Goal: Navigation & Orientation: Find specific page/section

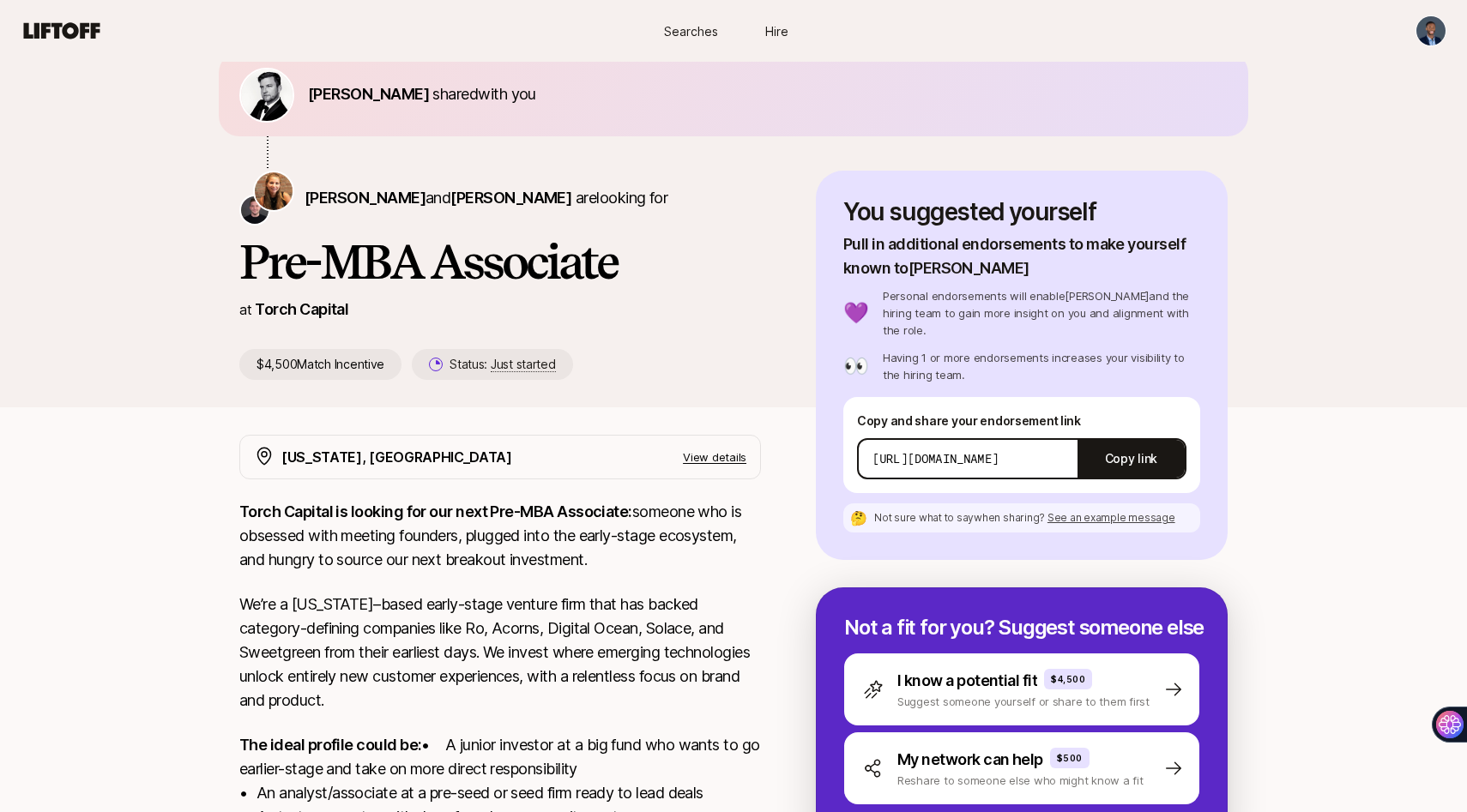
scroll to position [59, 0]
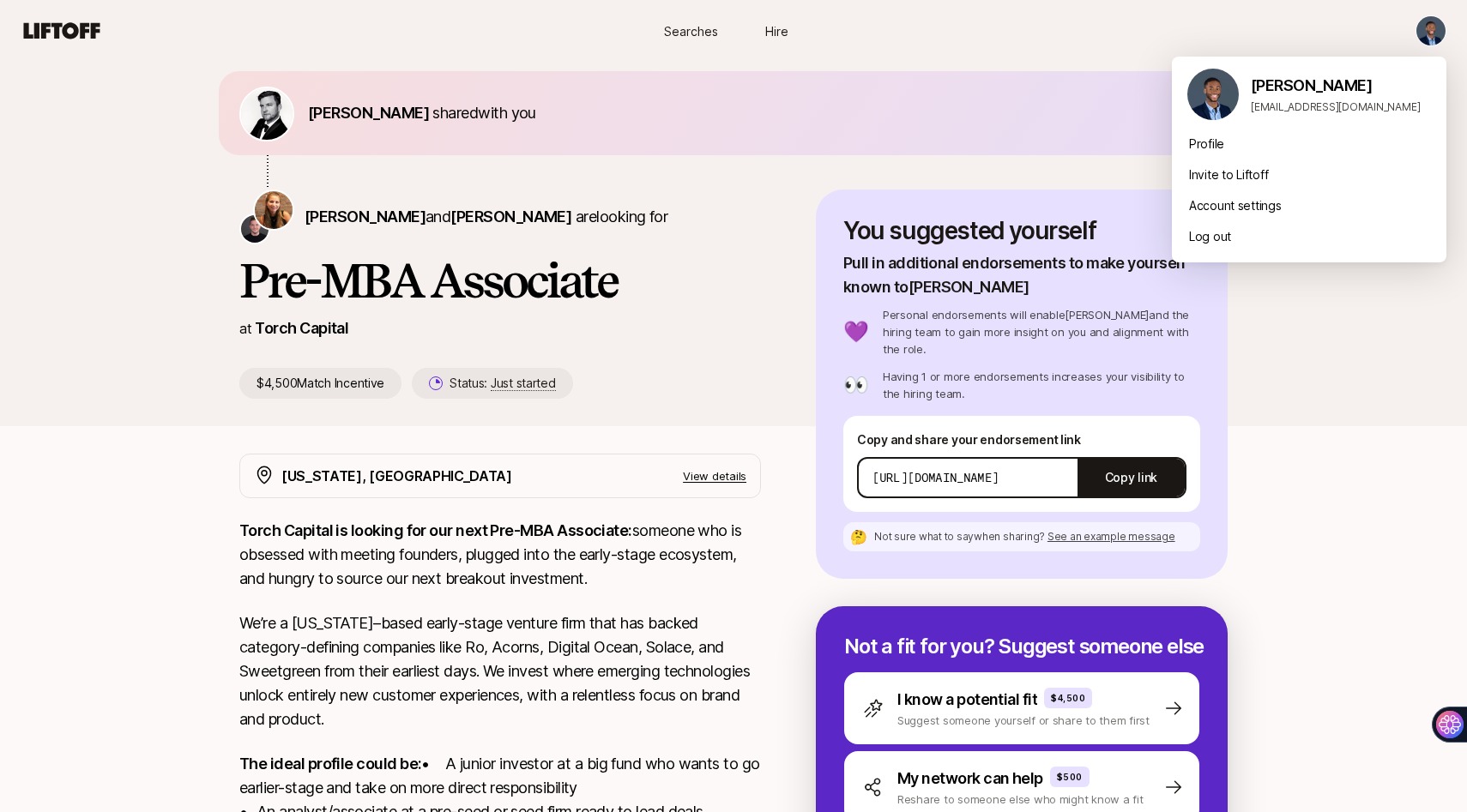
click at [1430, 26] on html "New to Liftoff? See how it works Searches Hire Searches Hire [PERSON_NAME] shar…" at bounding box center [734, 346] width 1467 height 812
click at [669, 34] on html "New to Liftoff? See how it works Searches Hire Searches Hire [PERSON_NAME] shar…" at bounding box center [734, 346] width 1467 height 812
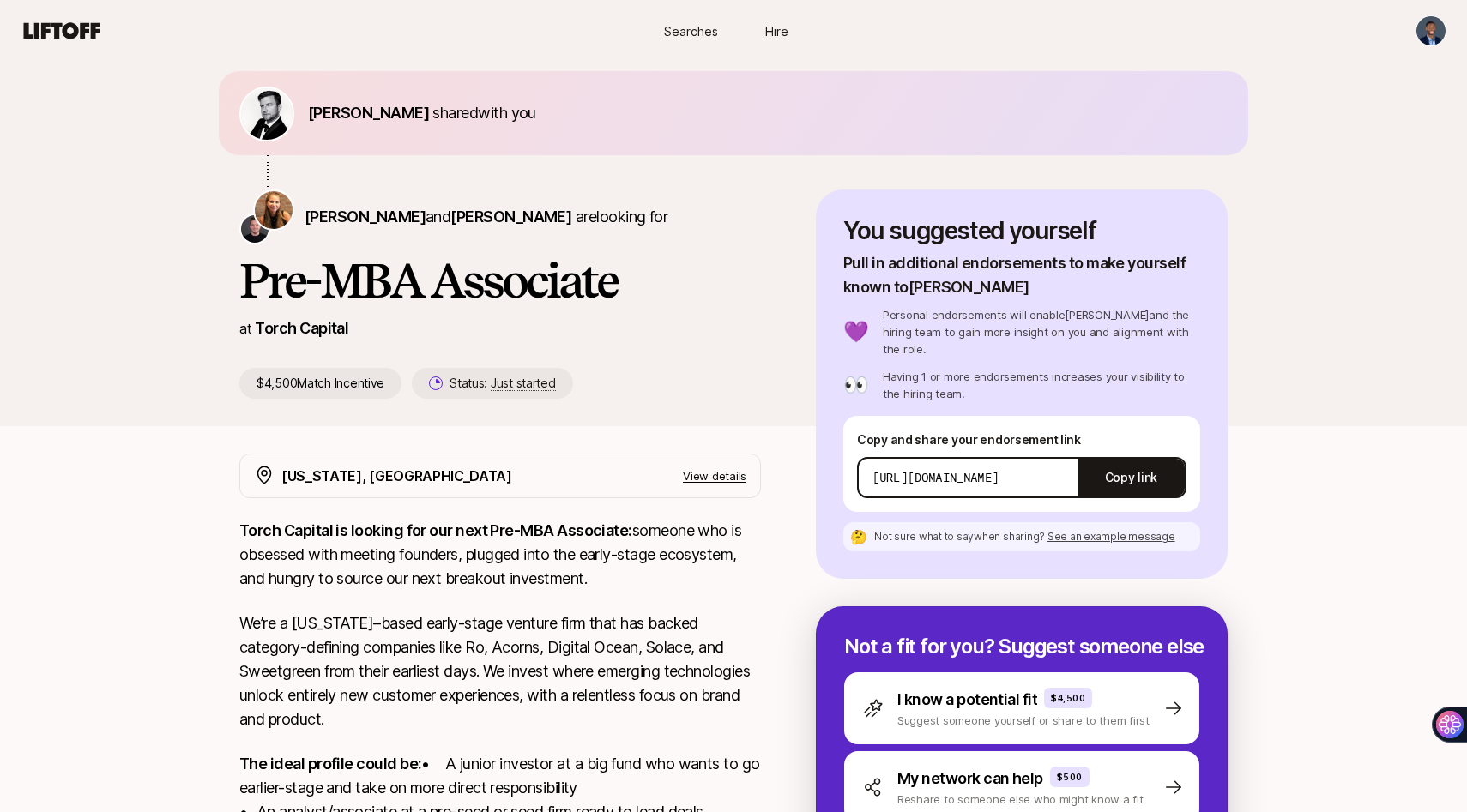
click at [685, 30] on span "Searches" at bounding box center [690, 31] width 54 height 18
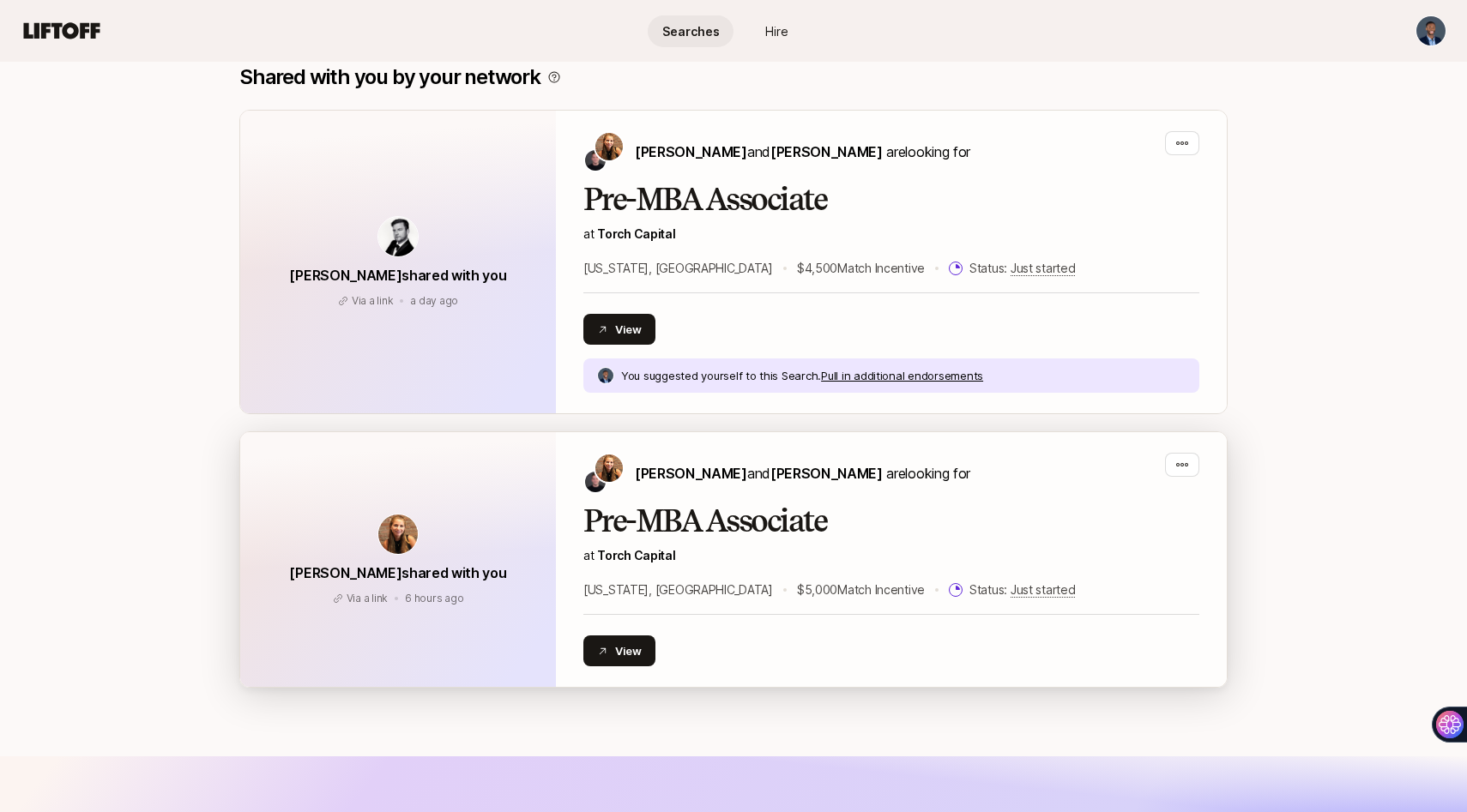
scroll to position [735, 0]
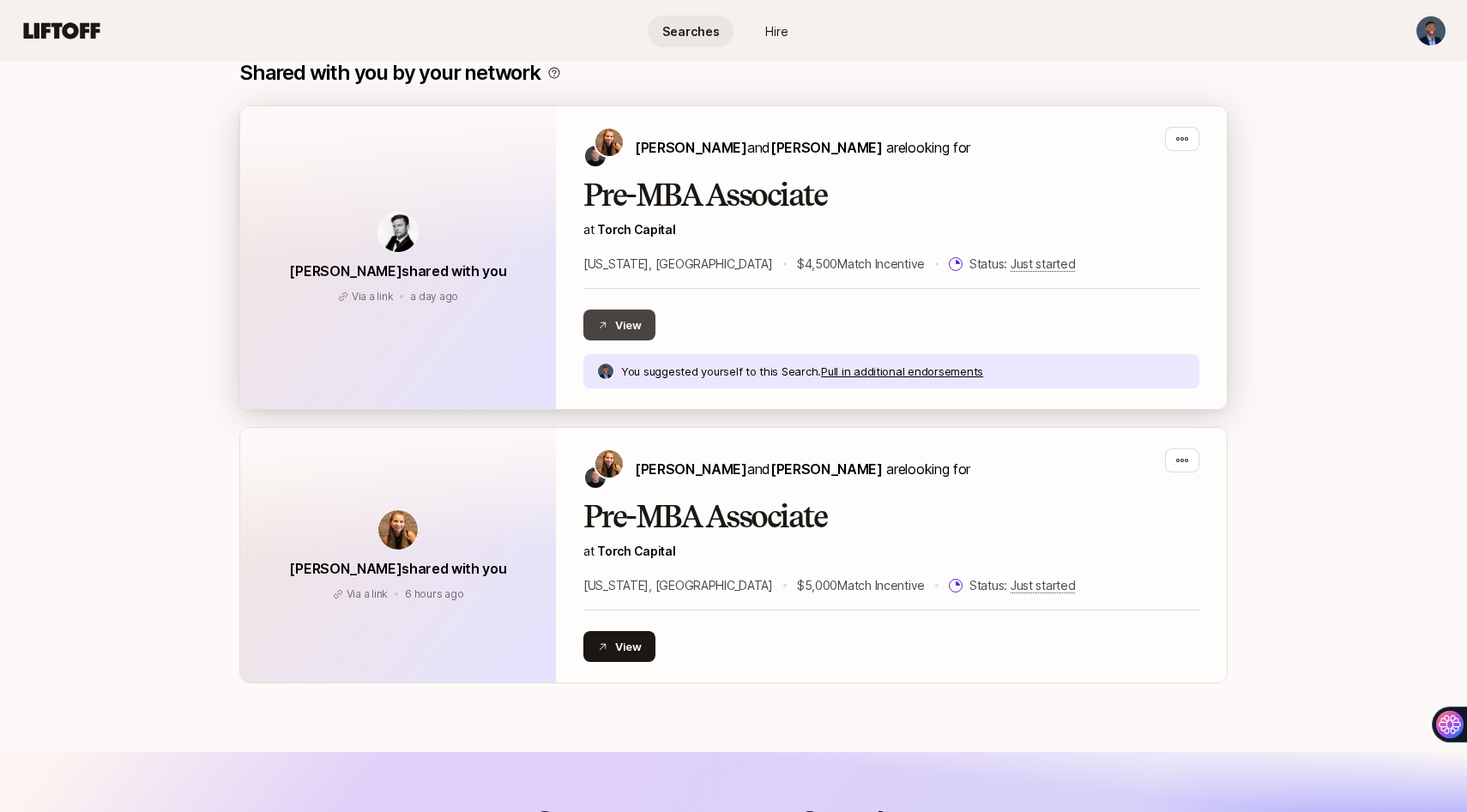
click at [615, 334] on button "View" at bounding box center [618, 324] width 72 height 31
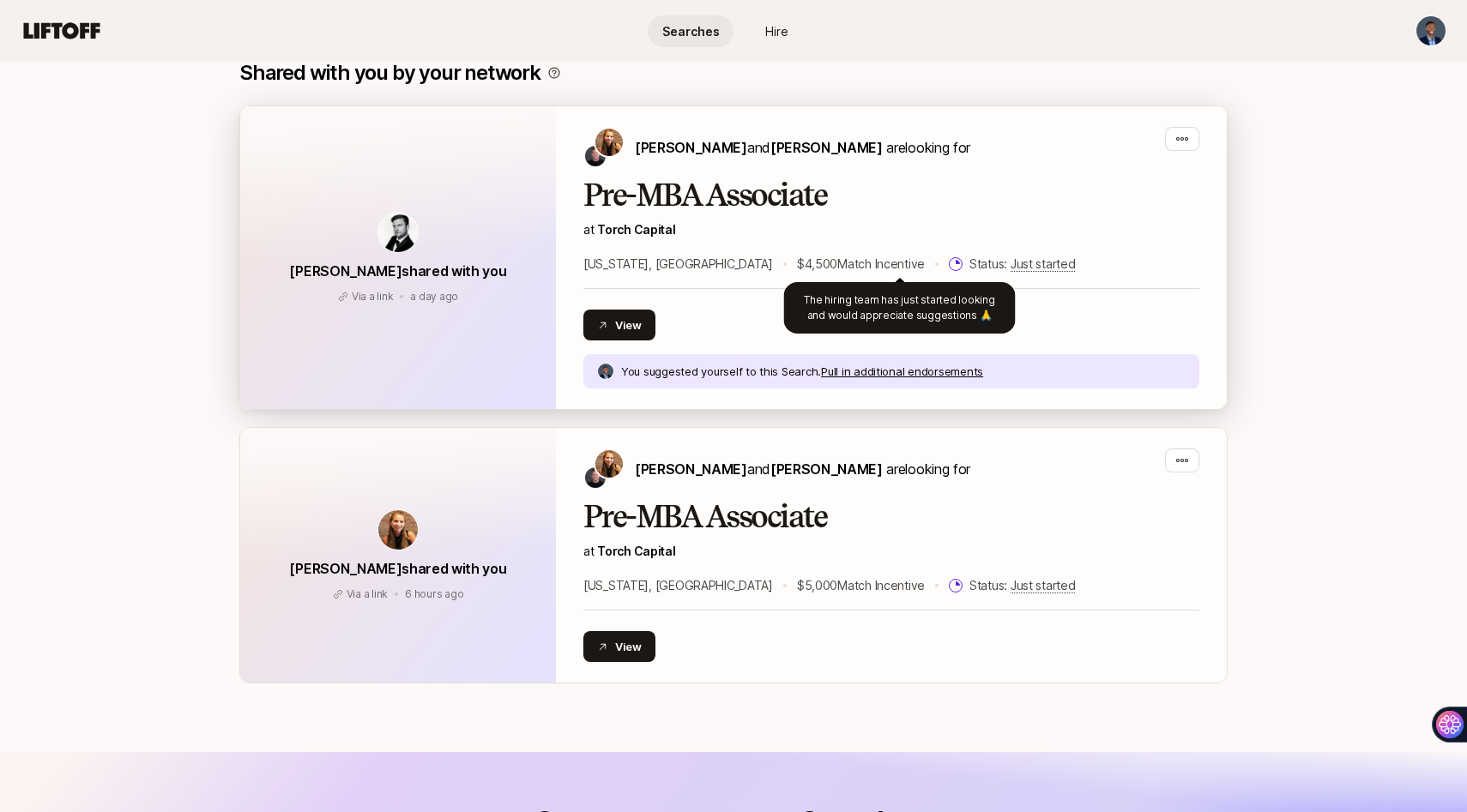
click at [1010, 265] on span "Just started" at bounding box center [1043, 264] width 65 height 16
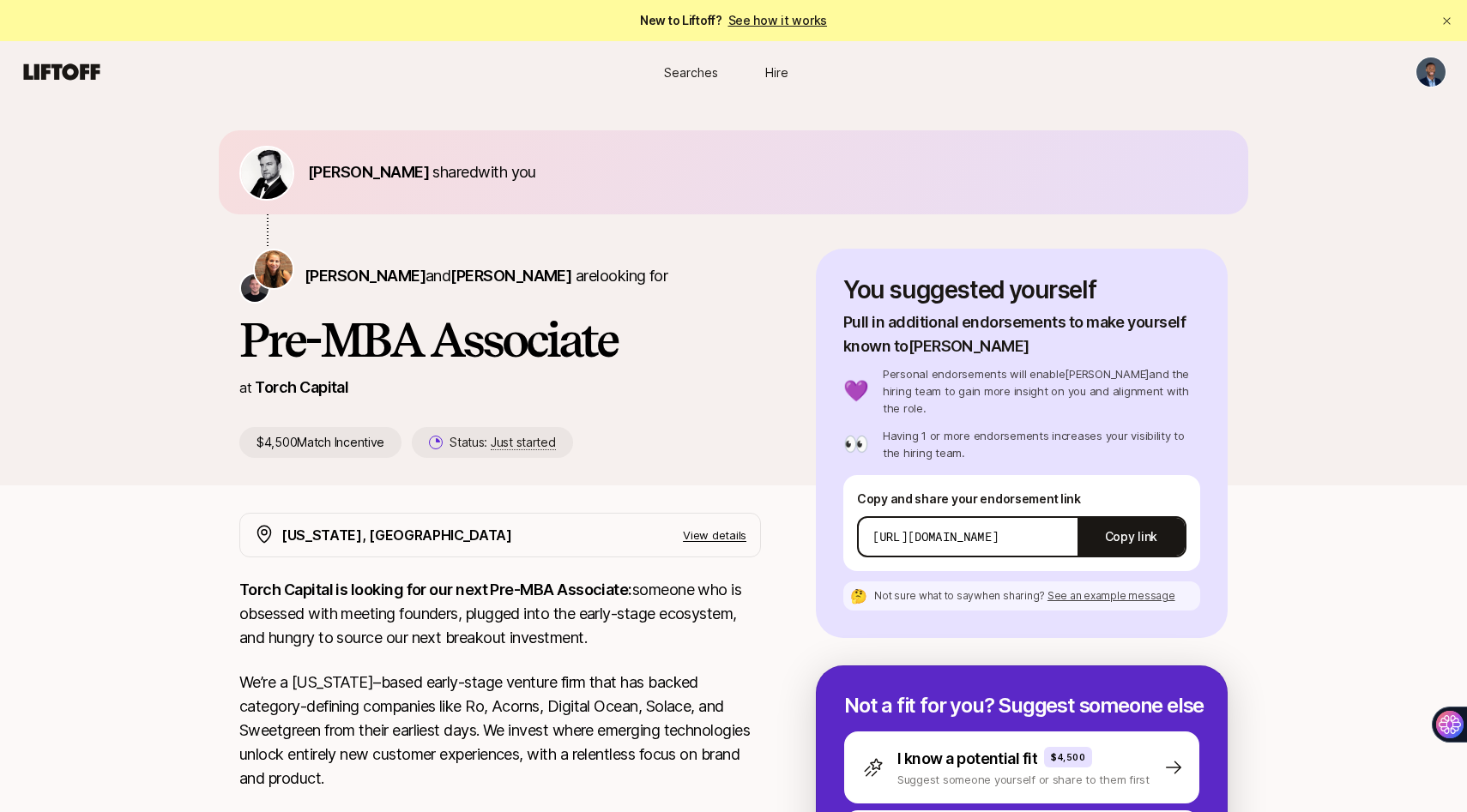
click at [775, 69] on span "Hire" at bounding box center [777, 72] width 24 height 18
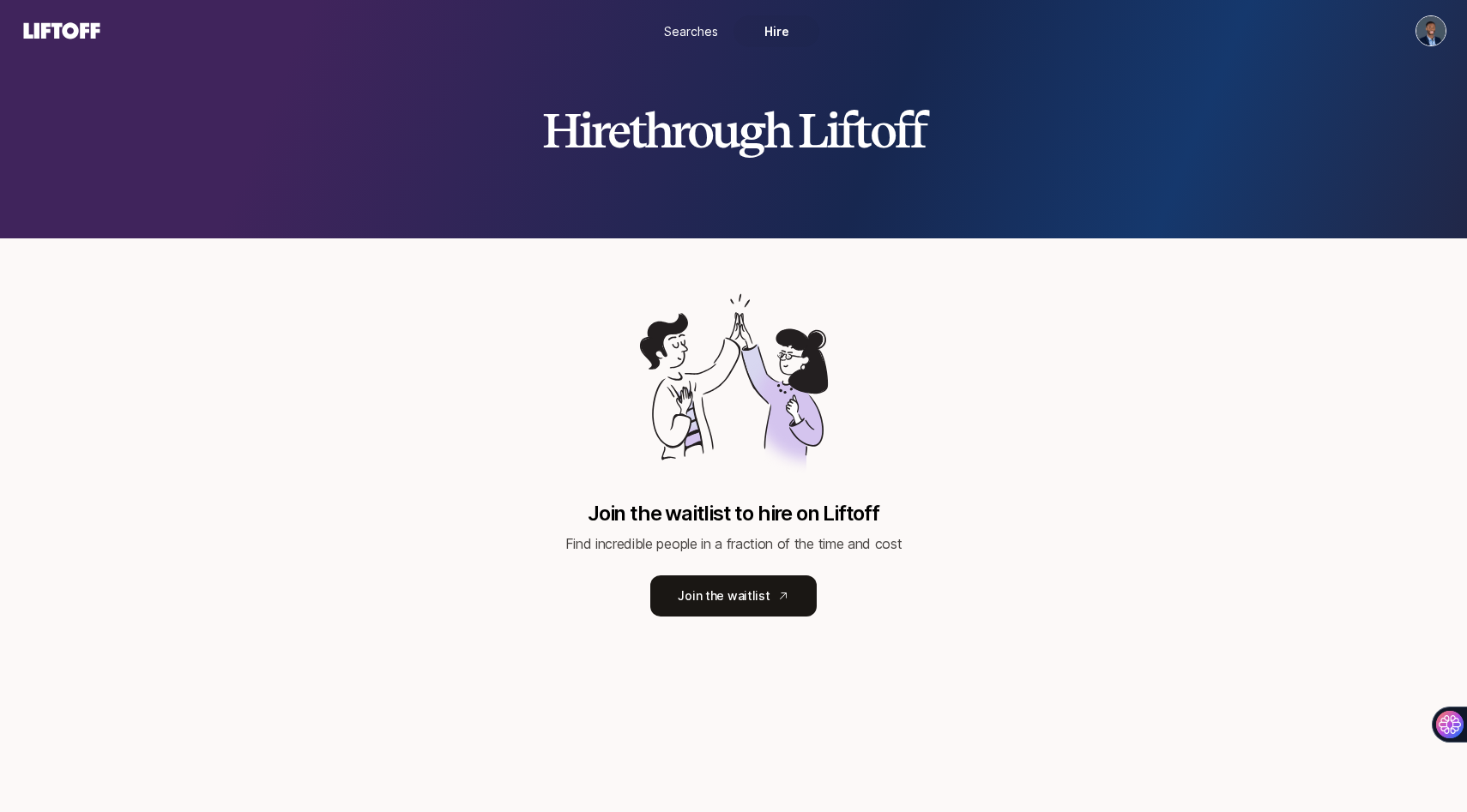
click at [1425, 33] on html "Searches Hire Hire through Liftoff Join the waitlist to hire on Liftoff Find in…" at bounding box center [734, 406] width 1467 height 812
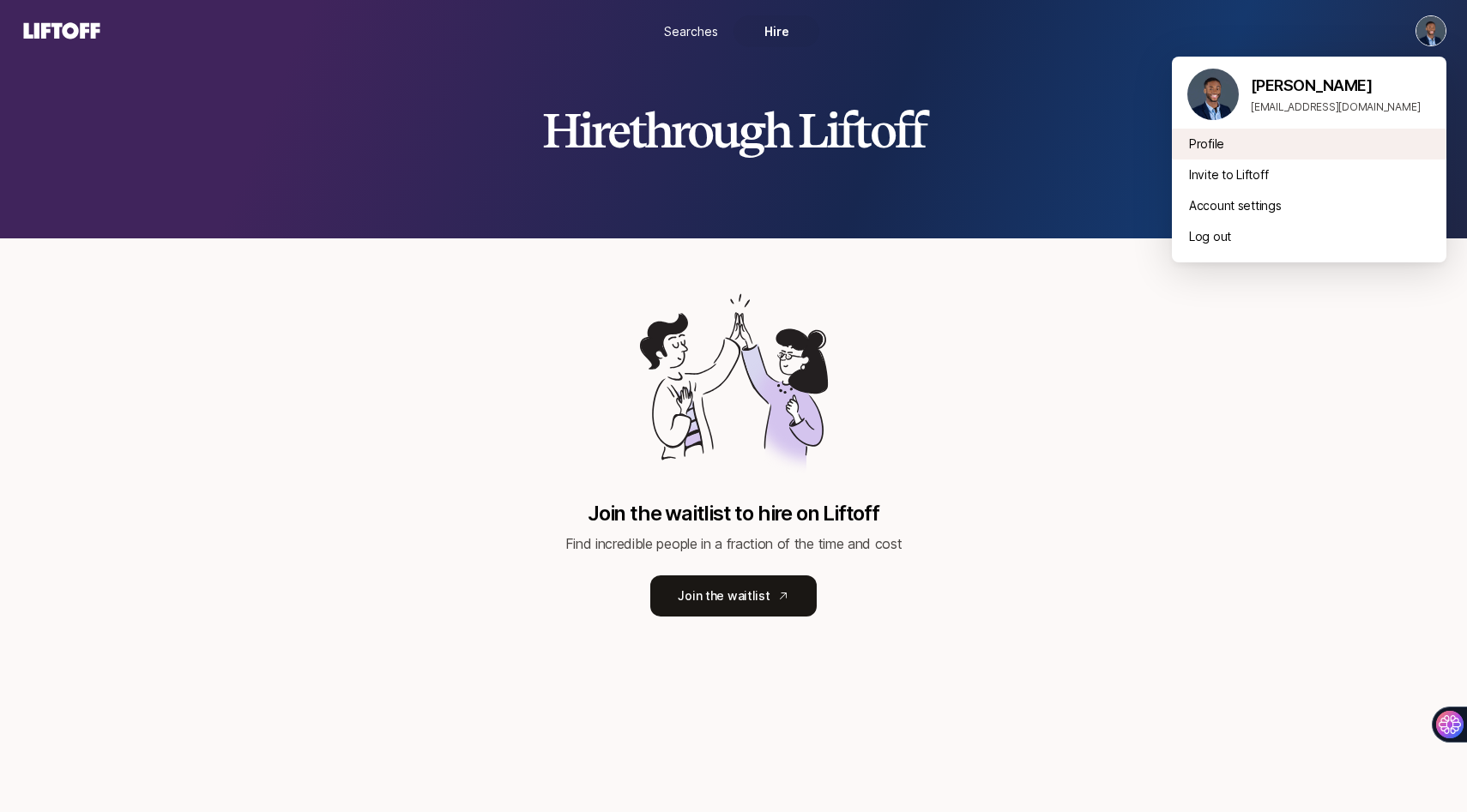
click at [1206, 150] on div "Profile" at bounding box center [1308, 144] width 275 height 31
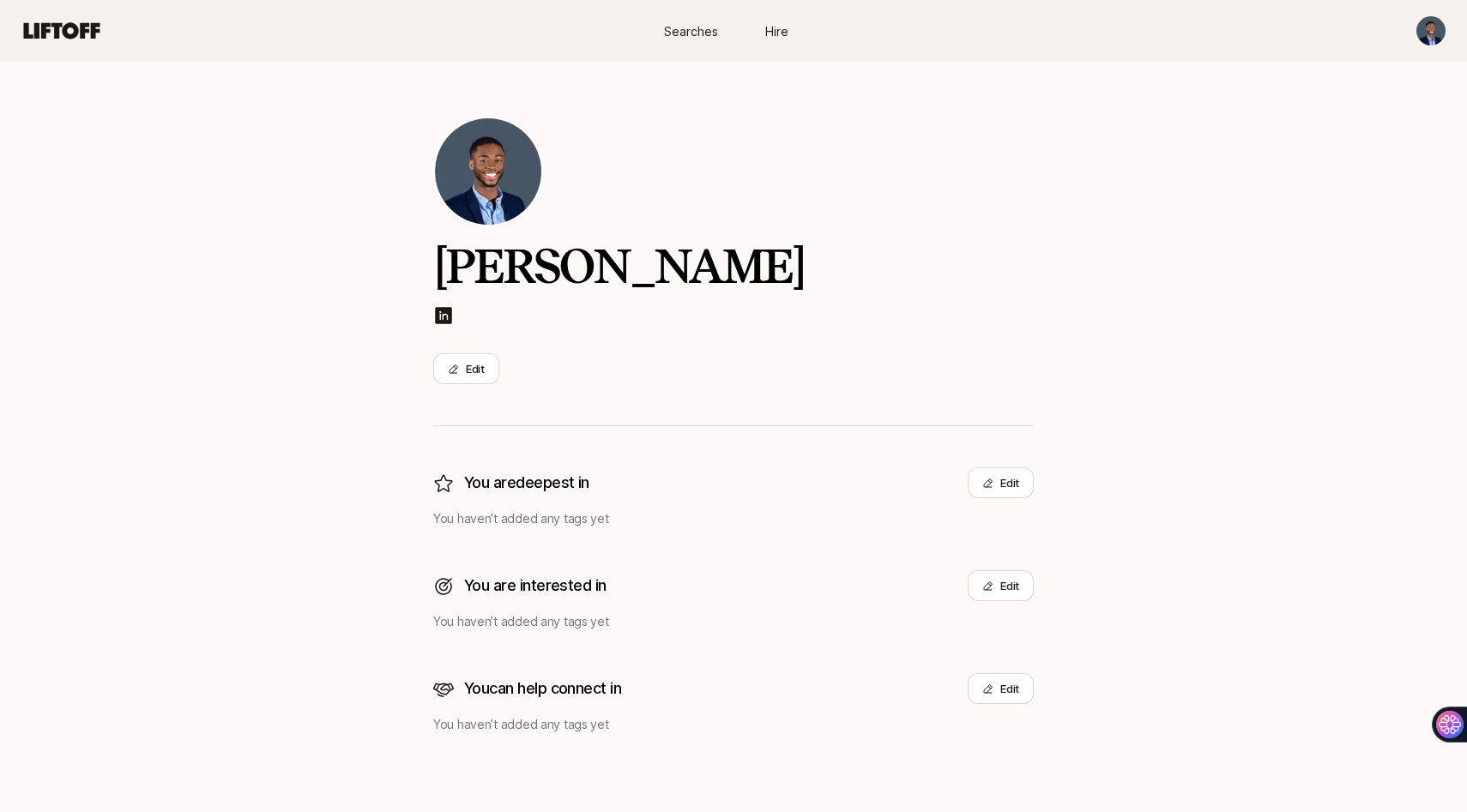
scroll to position [46, 0]
